Goal: Navigation & Orientation: Find specific page/section

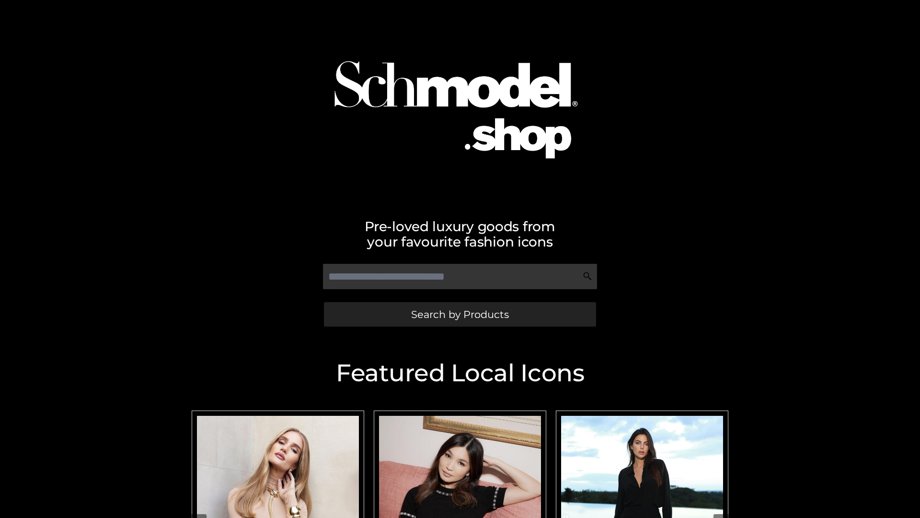
click at [460, 314] on span "Search by Products" at bounding box center [460, 314] width 98 height 10
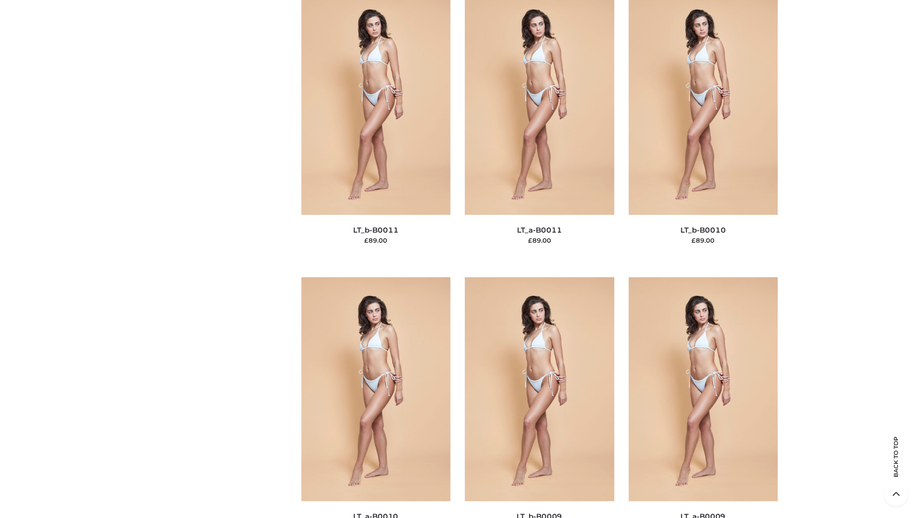
scroll to position [4305, 0]
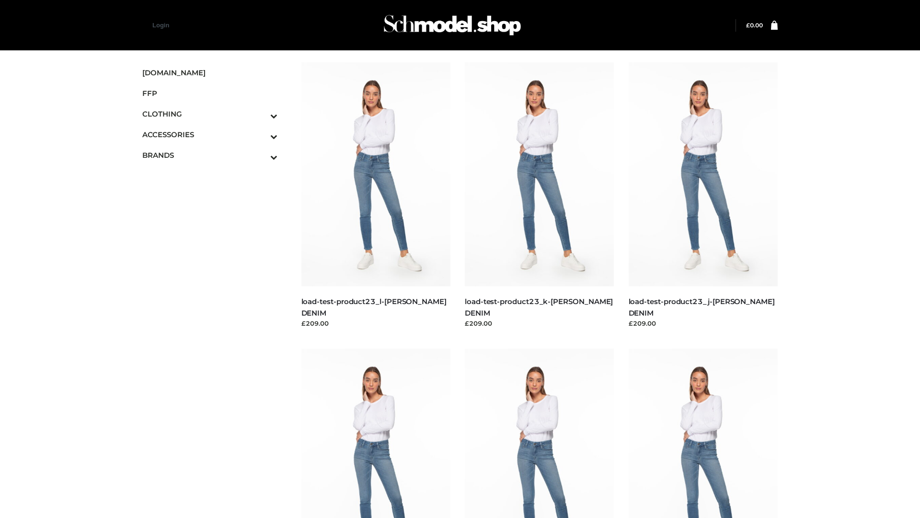
scroll to position [841, 0]
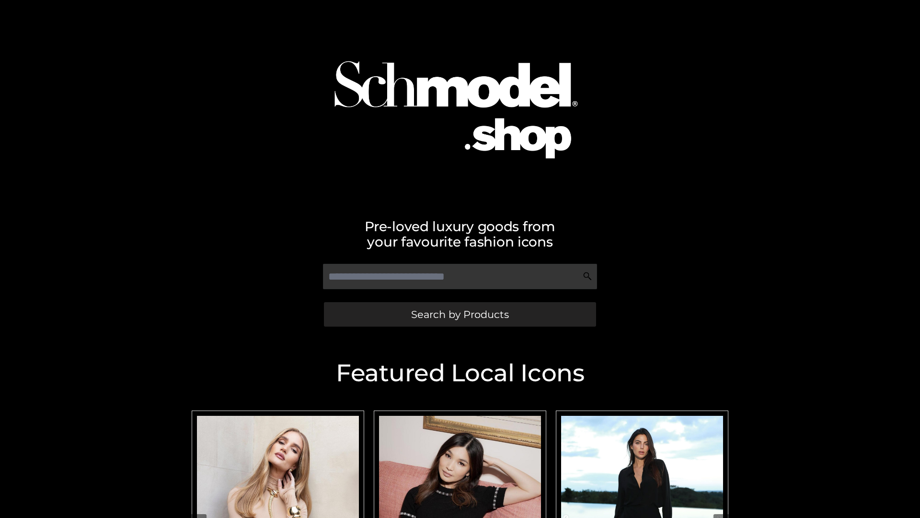
click at [460, 314] on span "Search by Products" at bounding box center [460, 314] width 98 height 10
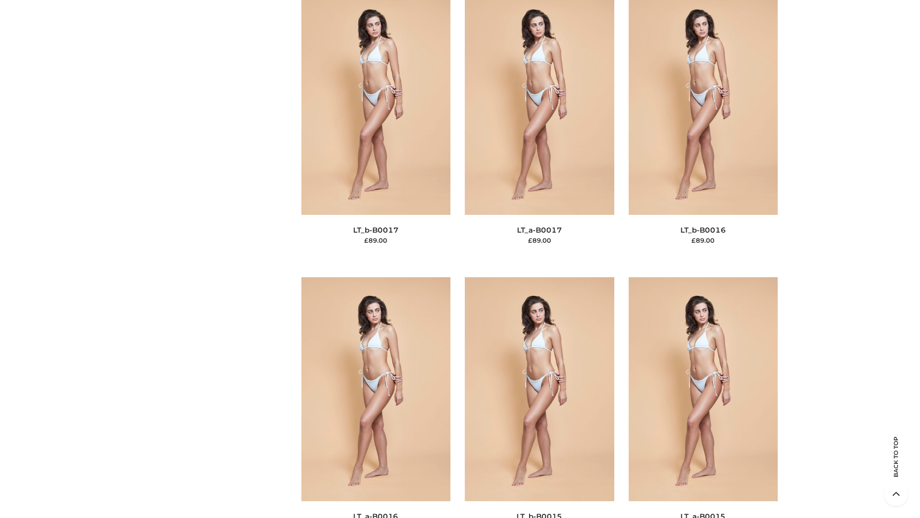
scroll to position [4305, 0]
